Goal: Task Accomplishment & Management: Use online tool/utility

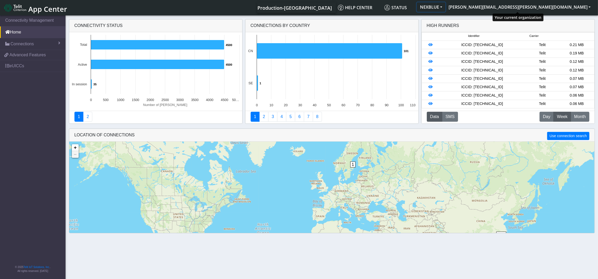
click at [445, 6] on button "NEXBLUE" at bounding box center [431, 6] width 29 height 9
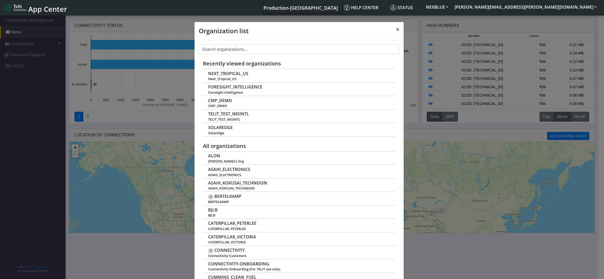
click at [396, 29] on span "×" at bounding box center [398, 29] width 4 height 9
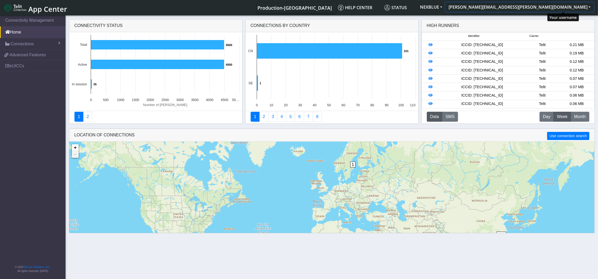
click at [565, 9] on button "[PERSON_NAME][EMAIL_ADDRESS][PERSON_NAME][DOMAIN_NAME]" at bounding box center [519, 6] width 148 height 9
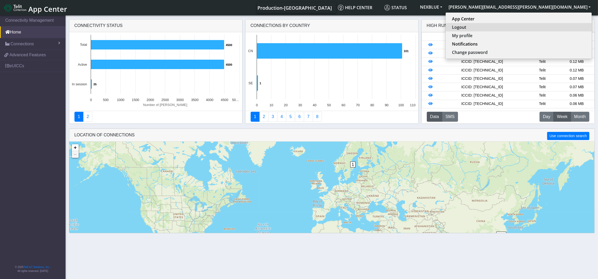
click at [552, 28] on button "Logout" at bounding box center [518, 27] width 146 height 8
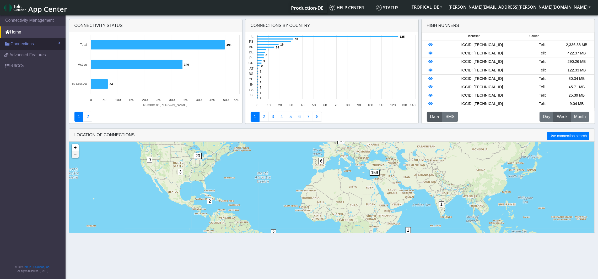
click at [23, 46] on span "Connections" at bounding box center [21, 44] width 23 height 6
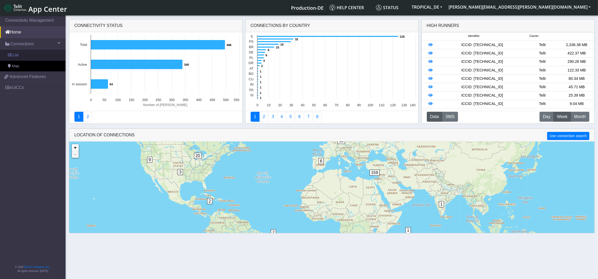
click at [19, 56] on link "List" at bounding box center [33, 55] width 66 height 11
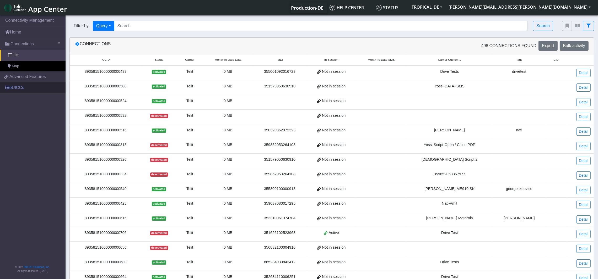
click at [32, 89] on link "eUICCs" at bounding box center [33, 88] width 66 height 12
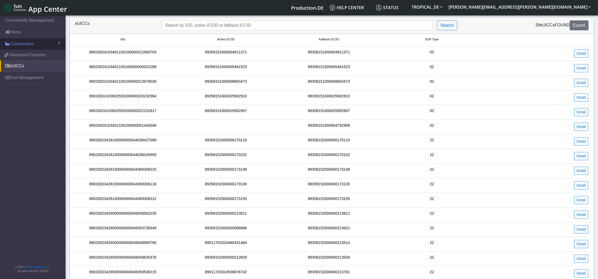
click at [26, 43] on span "Connections" at bounding box center [21, 44] width 23 height 6
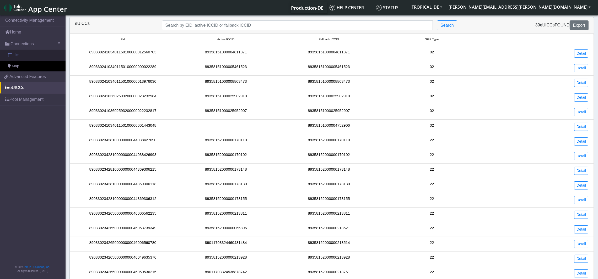
click at [20, 53] on link "List" at bounding box center [33, 55] width 66 height 11
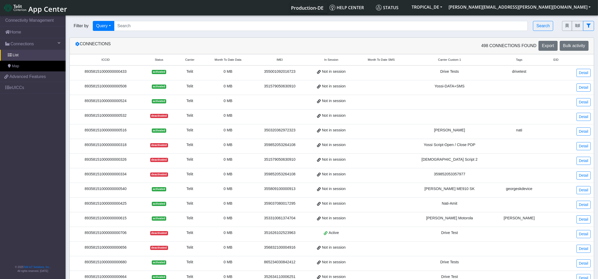
click at [337, 61] on span "In Session" at bounding box center [331, 60] width 14 height 4
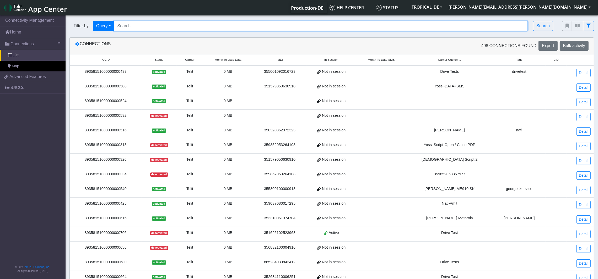
click at [296, 25] on input "Search..." at bounding box center [321, 26] width 414 height 10
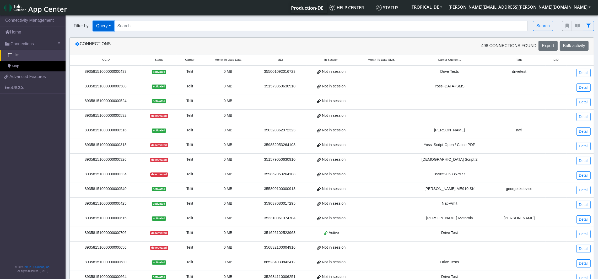
click at [99, 26] on button "Query" at bounding box center [103, 26] width 21 height 10
click at [112, 47] on button "In Session" at bounding box center [113, 46] width 41 height 8
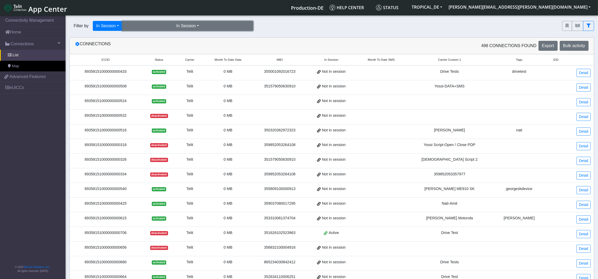
click at [201, 27] on button "In Session" at bounding box center [187, 26] width 131 height 10
click at [153, 40] on button "Yes (61)" at bounding box center [187, 38] width 130 height 8
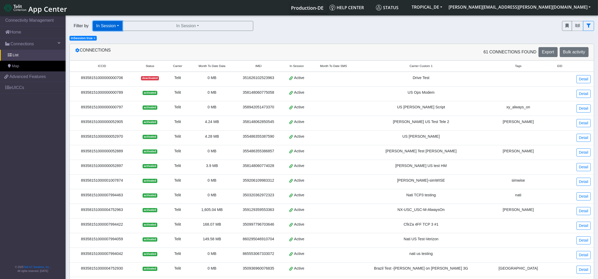
click at [115, 26] on button "In Session" at bounding box center [108, 26] width 30 height 10
click at [110, 39] on button "Query" at bounding box center [113, 38] width 41 height 8
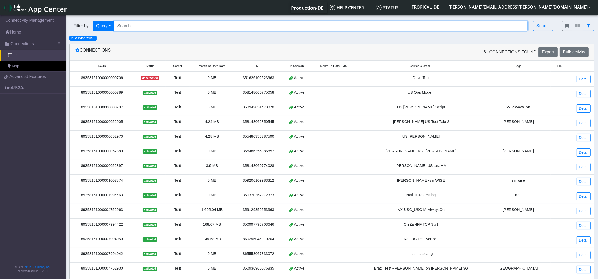
click at [157, 24] on input "Search..." at bounding box center [321, 26] width 414 height 10
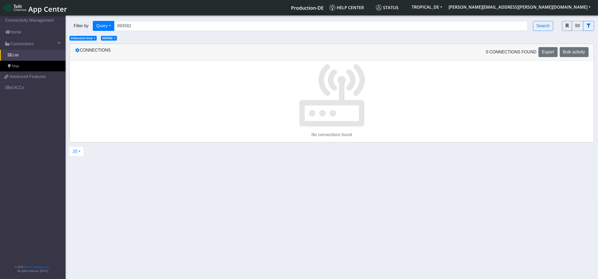
click at [94, 39] on span "×" at bounding box center [95, 38] width 2 height 4
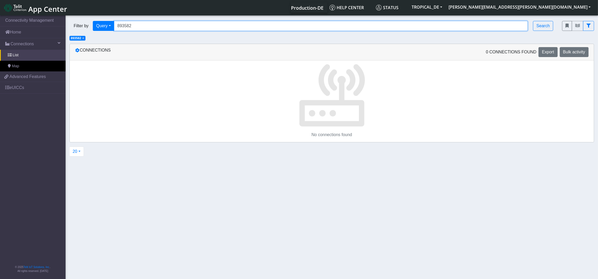
click at [151, 25] on input "893582" at bounding box center [321, 26] width 414 height 10
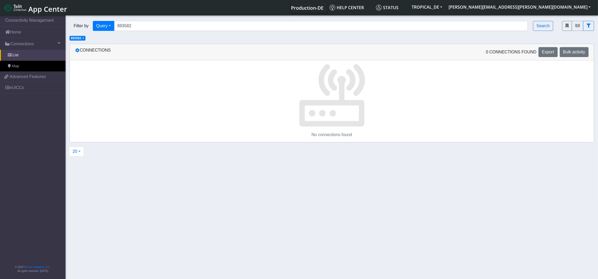
click at [83, 38] on span "×" at bounding box center [83, 38] width 2 height 4
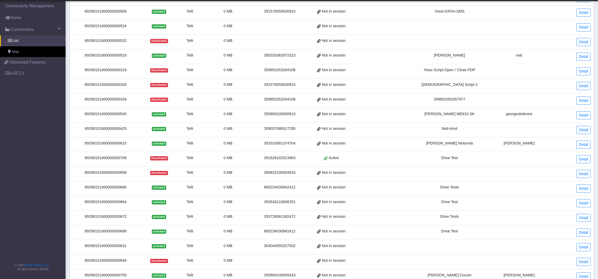
scroll to position [95, 0]
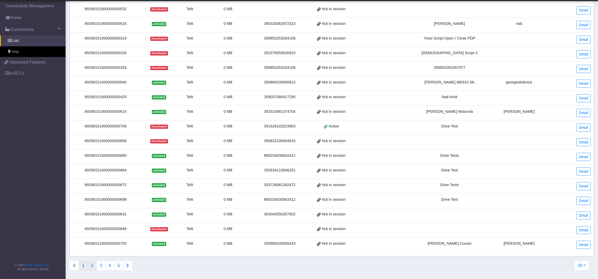
click at [93, 268] on button "2" at bounding box center [92, 266] width 9 height 10
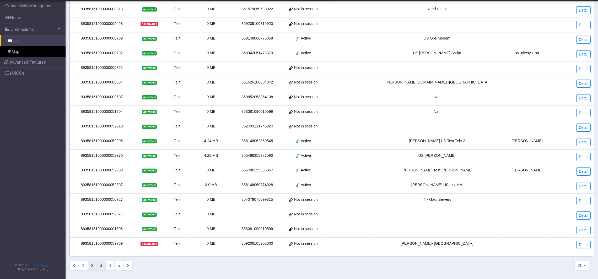
click at [101, 266] on button "3" at bounding box center [100, 266] width 9 height 10
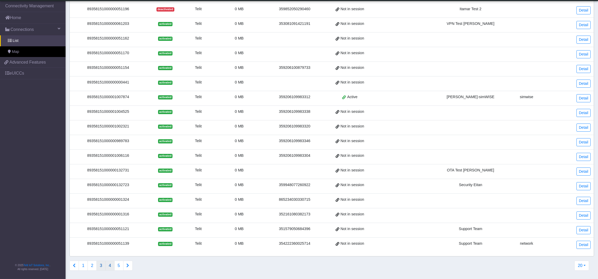
click at [109, 265] on button "4" at bounding box center [109, 266] width 9 height 10
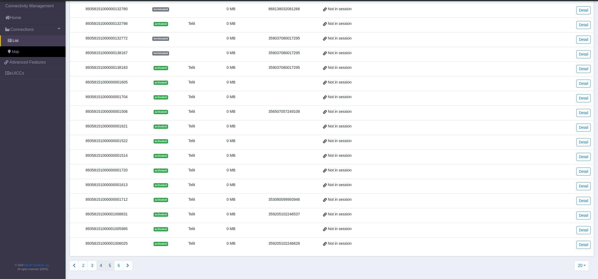
click at [111, 265] on button "5" at bounding box center [109, 266] width 9 height 10
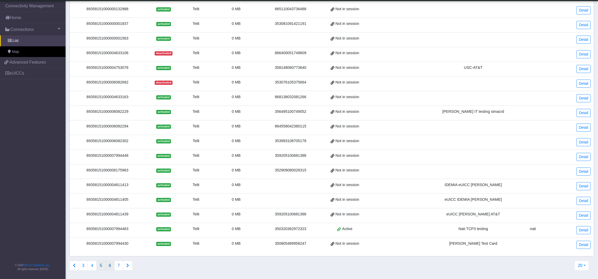
click at [111, 266] on button "6" at bounding box center [109, 266] width 9 height 10
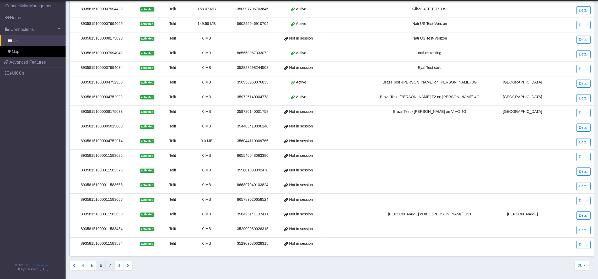
click at [111, 267] on button "7" at bounding box center [109, 266] width 9 height 10
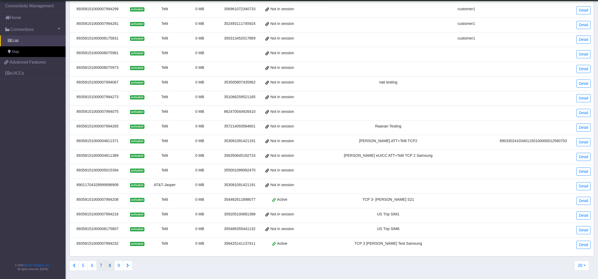
click at [111, 265] on button "8" at bounding box center [109, 266] width 9 height 10
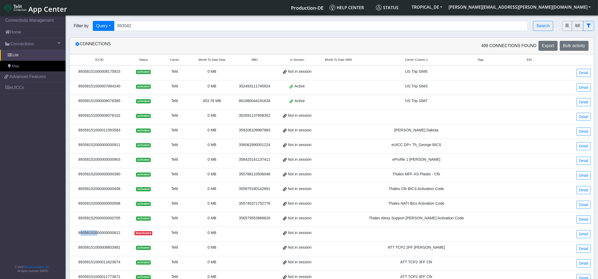
drag, startPoint x: 81, startPoint y: 237, endPoint x: 98, endPoint y: 237, distance: 16.8
click at [98, 236] on div "89358152000000000812" at bounding box center [99, 233] width 53 height 6
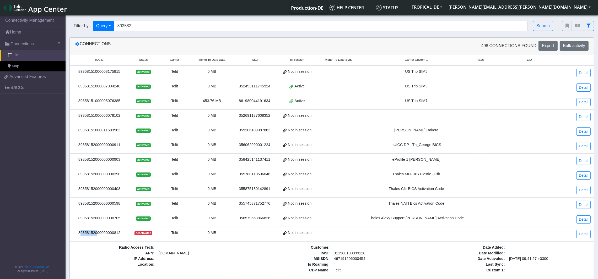
copy div "89358152"
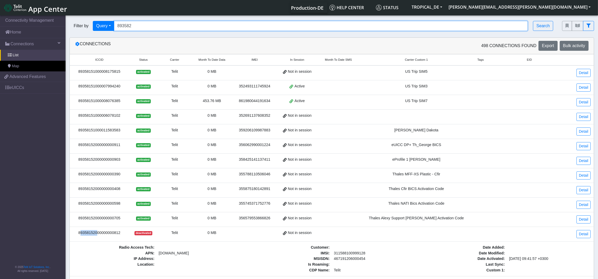
click at [158, 27] on input "893582" at bounding box center [321, 26] width 414 height 10
drag, startPoint x: 161, startPoint y: 26, endPoint x: 69, endPoint y: 28, distance: 92.8
click at [69, 28] on div "Filter by Query Query In Session Not connected Tags Country Operator 893582 Sea…" at bounding box center [312, 26] width 492 height 18
paste input "15"
type input "89358152*"
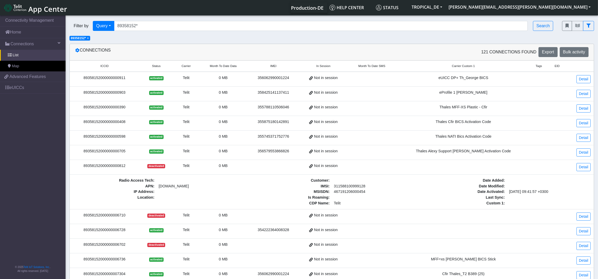
click at [124, 169] on div "89358152000000000812" at bounding box center [104, 166] width 63 height 6
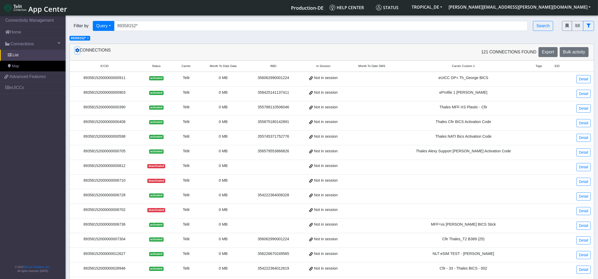
click at [77, 50] on icon at bounding box center [77, 50] width 4 height 4
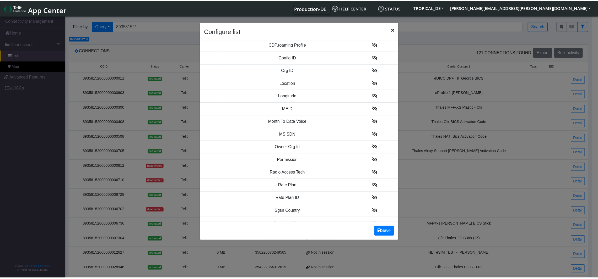
scroll to position [584, 0]
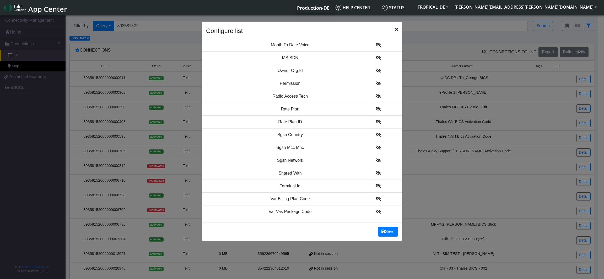
click at [395, 27] on span "Close" at bounding box center [396, 29] width 3 height 6
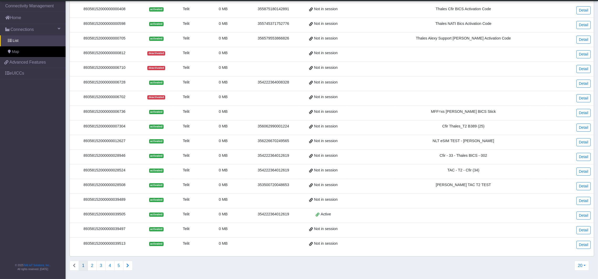
scroll to position [0, 0]
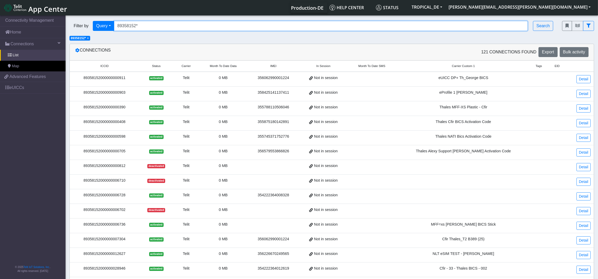
click at [228, 28] on input "89358152*" at bounding box center [321, 26] width 414 height 10
drag, startPoint x: 229, startPoint y: 27, endPoint x: 75, endPoint y: 18, distance: 153.8
click at [75, 18] on div "Filter by Query Query In Session Not connected Tags Country Operator 89358152* …" at bounding box center [312, 26] width 492 height 18
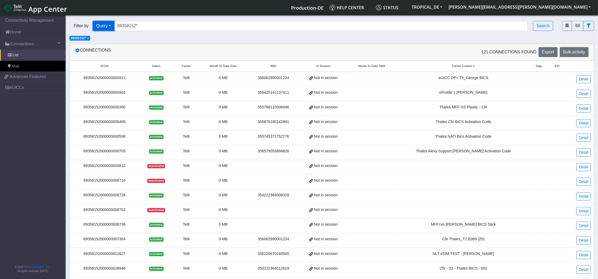
click at [96, 23] on button "Query" at bounding box center [103, 26] width 21 height 10
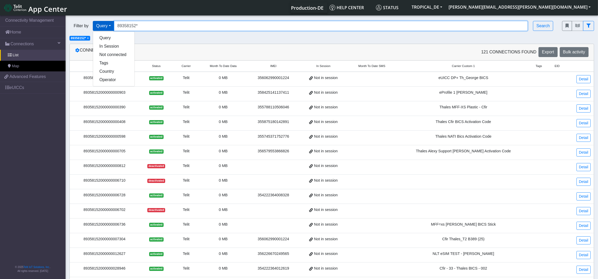
click at [145, 24] on input "89358152*" at bounding box center [321, 26] width 414 height 10
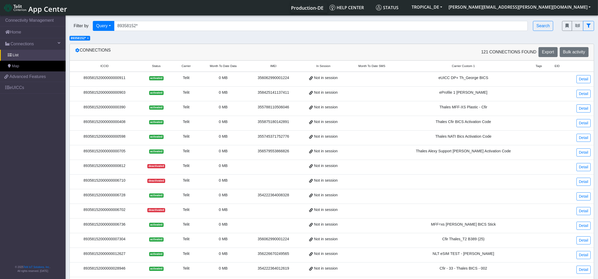
click at [125, 94] on div "89358152000000000903" at bounding box center [104, 93] width 63 height 6
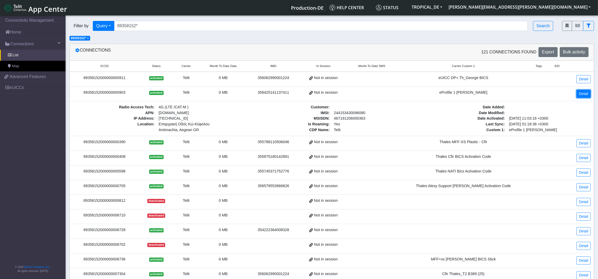
click at [583, 94] on link "Detail" at bounding box center [583, 94] width 14 height 8
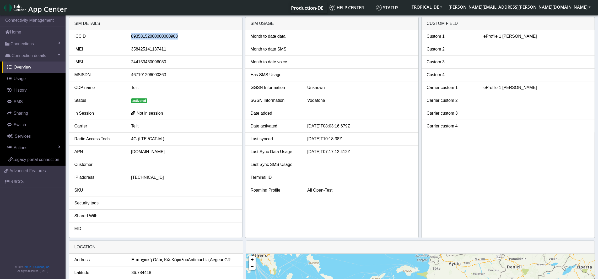
drag, startPoint x: 180, startPoint y: 37, endPoint x: 130, endPoint y: 38, distance: 50.6
click at [130, 38] on div "89358152000000000903" at bounding box center [183, 36] width 113 height 6
copy div "89358152000000000903"
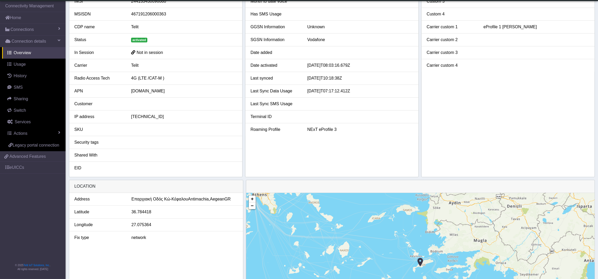
scroll to position [118, 0]
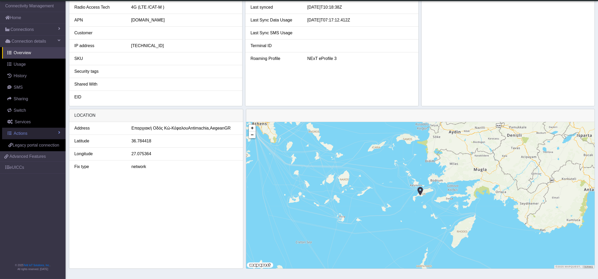
click at [28, 132] on link "Actions" at bounding box center [33, 134] width 63 height 12
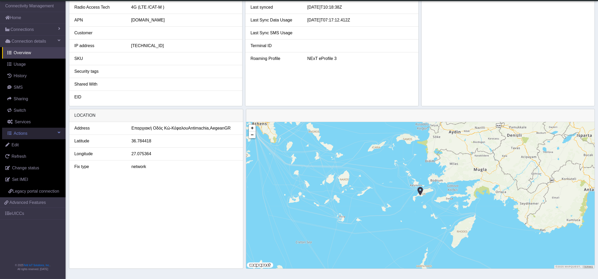
click at [28, 132] on link "Actions" at bounding box center [33, 134] width 63 height 12
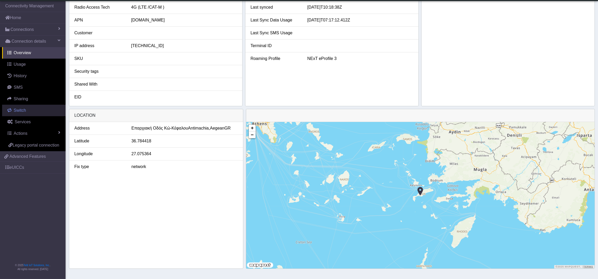
click at [25, 107] on link "Switch" at bounding box center [33, 111] width 63 height 12
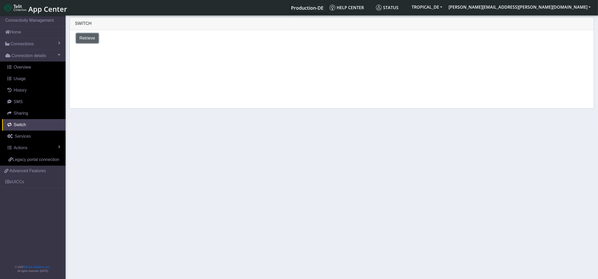
click at [89, 39] on span "Retrieve" at bounding box center [87, 38] width 16 height 4
click at [26, 43] on span "Connections" at bounding box center [21, 44] width 23 height 6
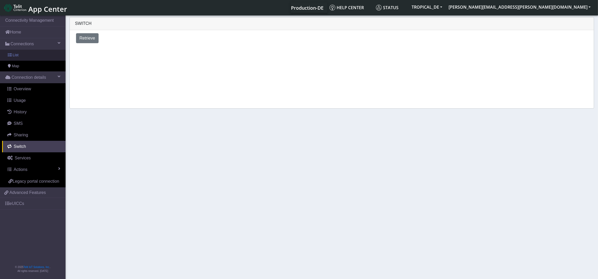
click at [18, 56] on span "List" at bounding box center [16, 55] width 6 height 6
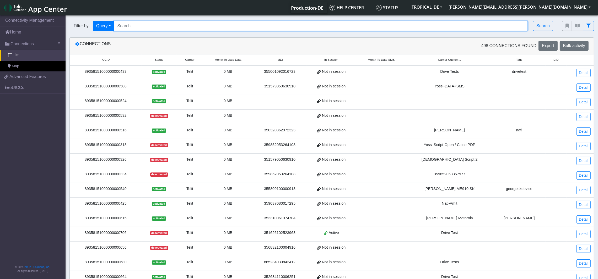
click at [152, 27] on input "Search..." at bounding box center [321, 26] width 414 height 10
paste input "89358152000000000903"
type input "89358152000000000903"
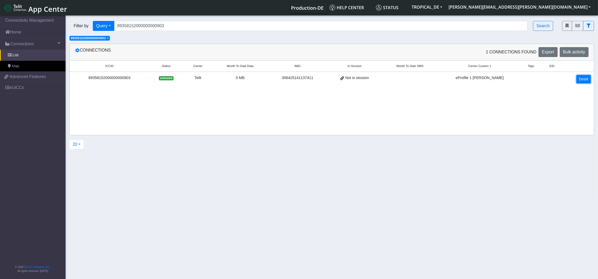
click at [584, 78] on link "Detail" at bounding box center [583, 79] width 14 height 8
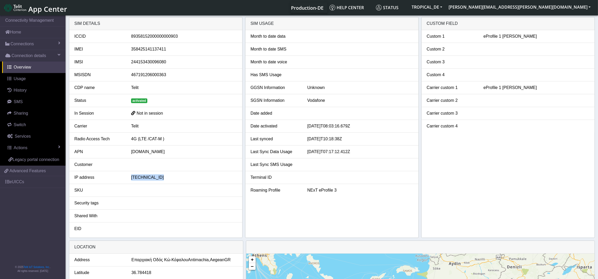
drag, startPoint x: 162, startPoint y: 179, endPoint x: 129, endPoint y: 179, distance: 32.5
click at [129, 179] on div "[TECHNICAL_ID]" at bounding box center [183, 178] width 113 height 6
click at [18, 126] on span "Switch" at bounding box center [20, 125] width 12 height 4
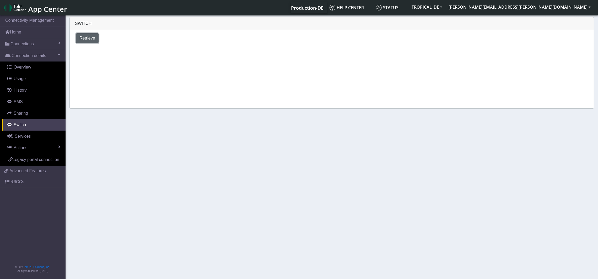
click at [86, 37] on span "Retrieve" at bounding box center [87, 38] width 16 height 4
click at [29, 42] on span "Connections" at bounding box center [21, 44] width 23 height 6
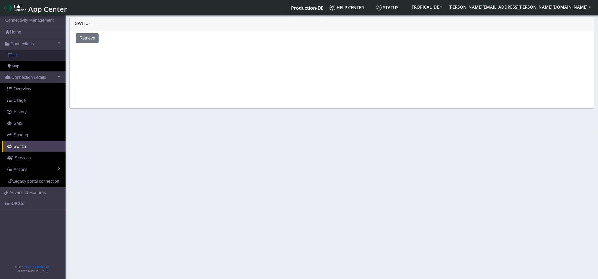
click at [18, 55] on link "List" at bounding box center [33, 55] width 66 height 11
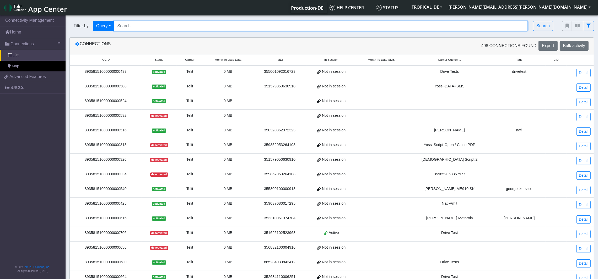
click at [149, 27] on input "Search..." at bounding box center [321, 26] width 414 height 10
paste input "NExT eProfile 3 Em3"
type input "N"
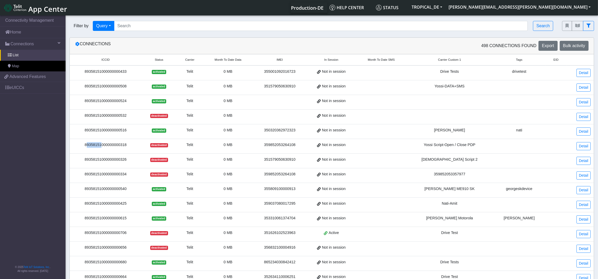
drag, startPoint x: 86, startPoint y: 145, endPoint x: 100, endPoint y: 147, distance: 14.0
click at [100, 147] on div "89358151000000000318" at bounding box center [106, 145] width 66 height 6
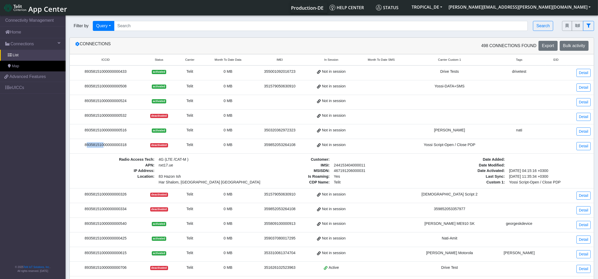
drag, startPoint x: 103, startPoint y: 146, endPoint x: 84, endPoint y: 146, distance: 18.6
click at [84, 146] on div "89358151000000000318" at bounding box center [106, 145] width 66 height 6
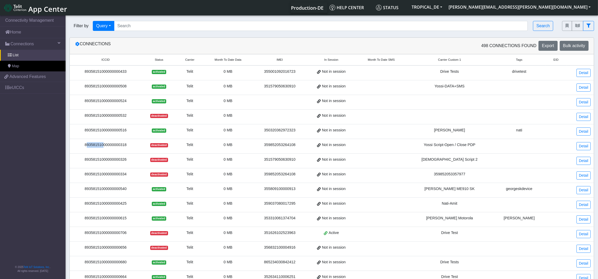
copy div "89358151"
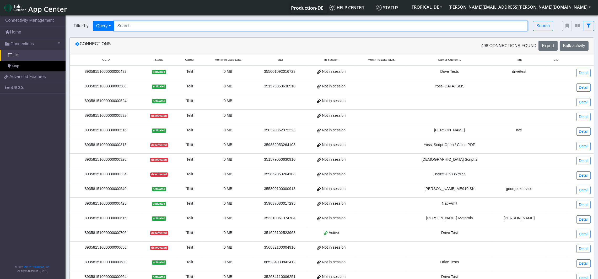
click at [163, 24] on input "Search..." at bounding box center [321, 26] width 414 height 10
paste input "89358151"
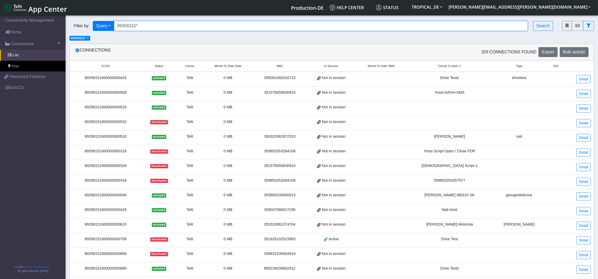
type input "89358152*"
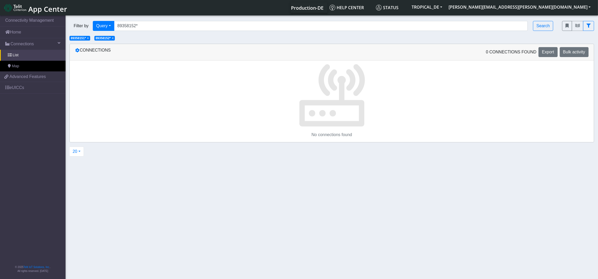
click at [89, 40] on span "×" at bounding box center [88, 38] width 2 height 4
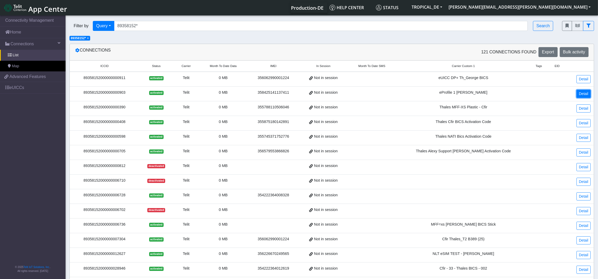
click at [586, 92] on link "Detail" at bounding box center [583, 94] width 14 height 8
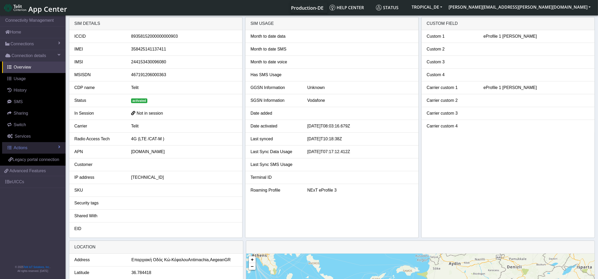
click at [37, 148] on link "Actions" at bounding box center [33, 148] width 63 height 12
click at [46, 150] on link "Actions" at bounding box center [33, 148] width 63 height 12
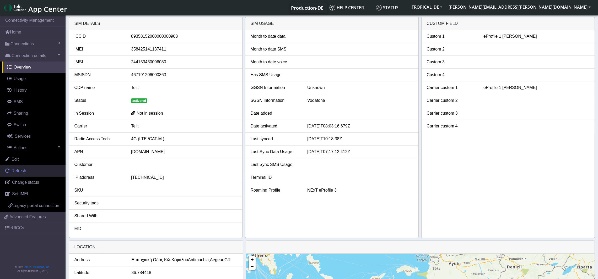
click at [23, 171] on span "Refresh" at bounding box center [19, 171] width 15 height 4
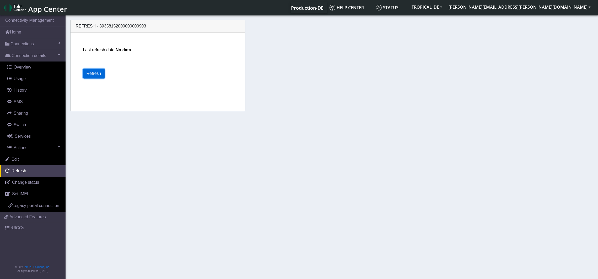
click at [99, 72] on button "Refresh" at bounding box center [93, 74] width 21 height 10
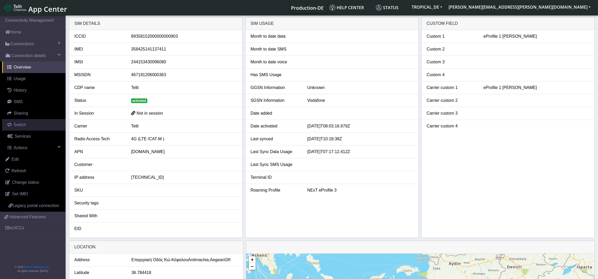
click at [24, 126] on span "Switch" at bounding box center [20, 125] width 12 height 4
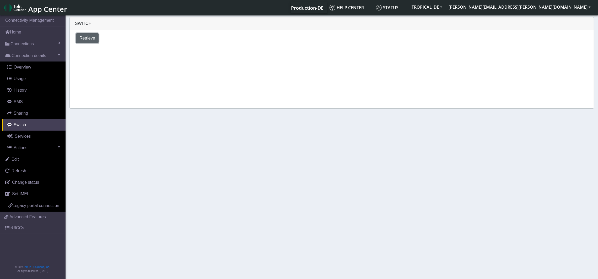
click at [90, 36] on span "Retrieve" at bounding box center [87, 38] width 16 height 4
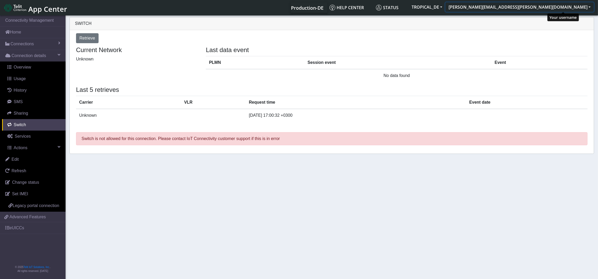
click at [581, 7] on button "[PERSON_NAME][EMAIL_ADDRESS][PERSON_NAME][DOMAIN_NAME]" at bounding box center [519, 6] width 148 height 9
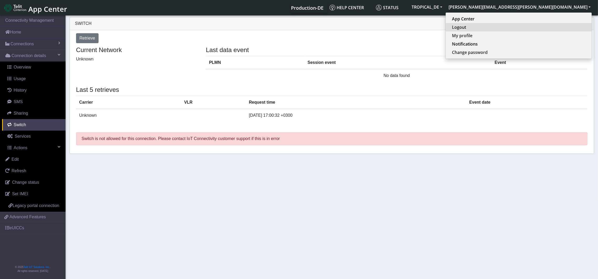
click at [544, 29] on button "Logout" at bounding box center [518, 27] width 146 height 8
